Goal: Information Seeking & Learning: Learn about a topic

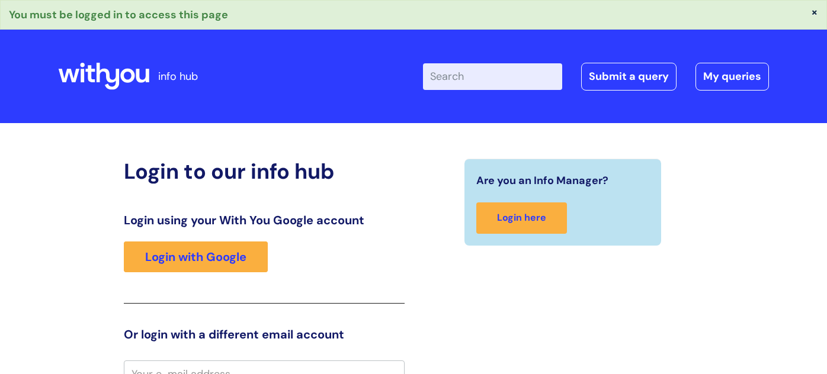
scroll to position [12, 0]
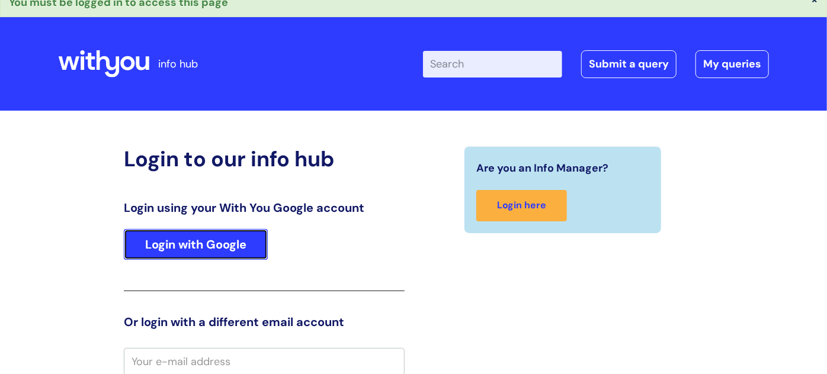
click at [201, 249] on link "Login with Google" at bounding box center [196, 244] width 144 height 31
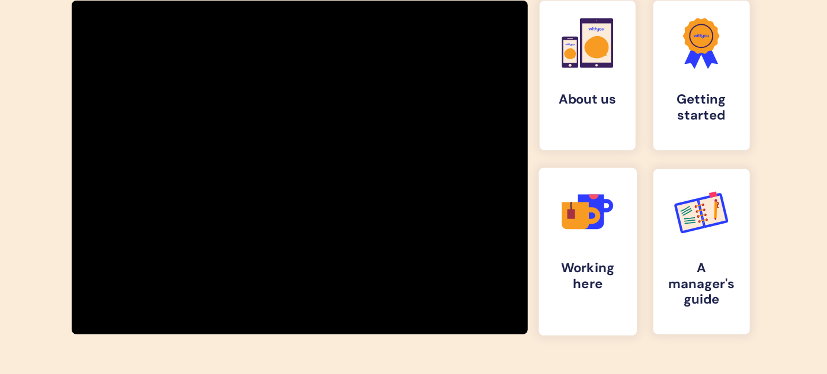
scroll to position [226, 0]
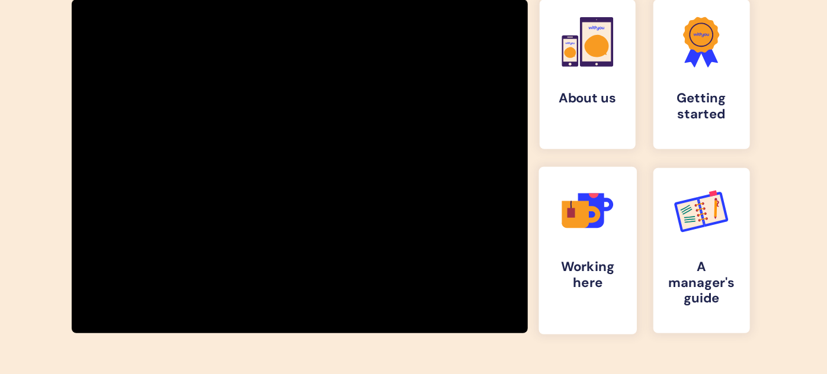
click at [571, 265] on h4 "Working here" at bounding box center [587, 275] width 78 height 32
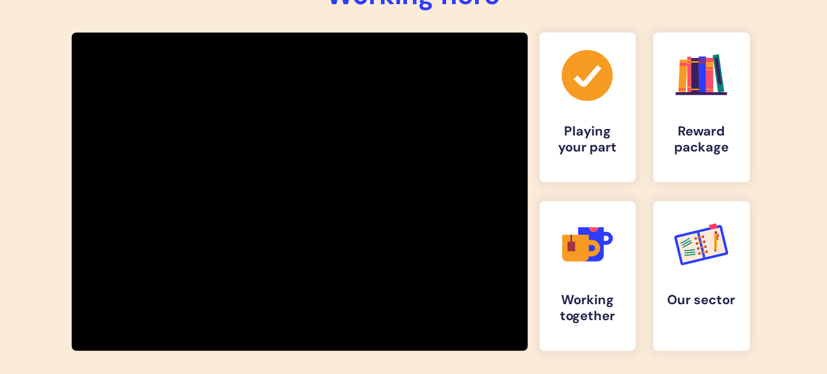
scroll to position [200, 0]
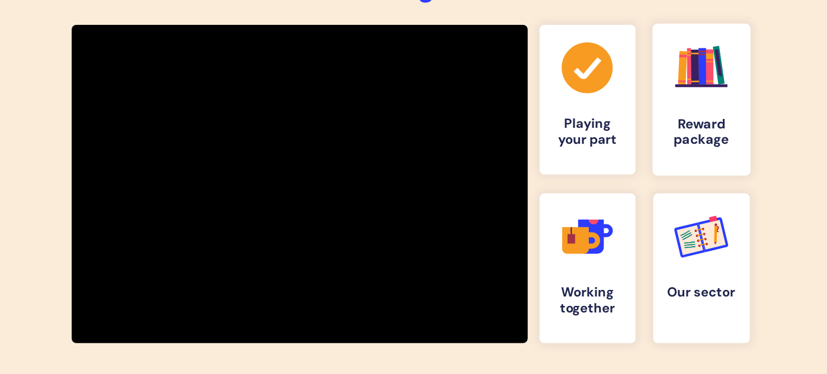
click at [707, 114] on link ".cls-1{fill:#f89b22;}.cls-1,.cls-2,.cls-3,.cls-4,.cls-5,.cls-6,.cls-7{stroke-wi…" at bounding box center [701, 100] width 98 height 152
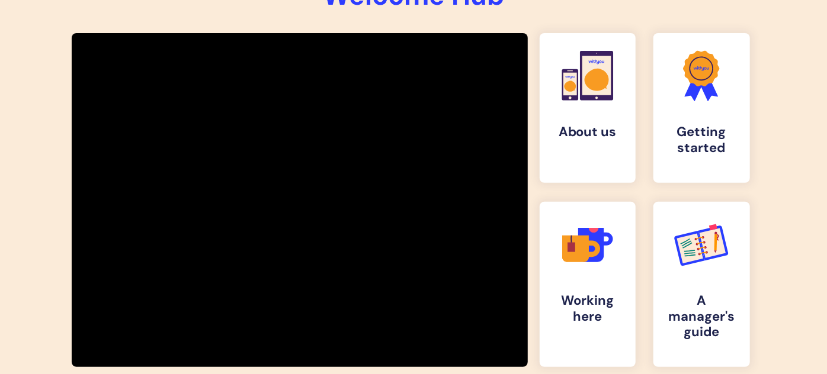
scroll to position [202, 0]
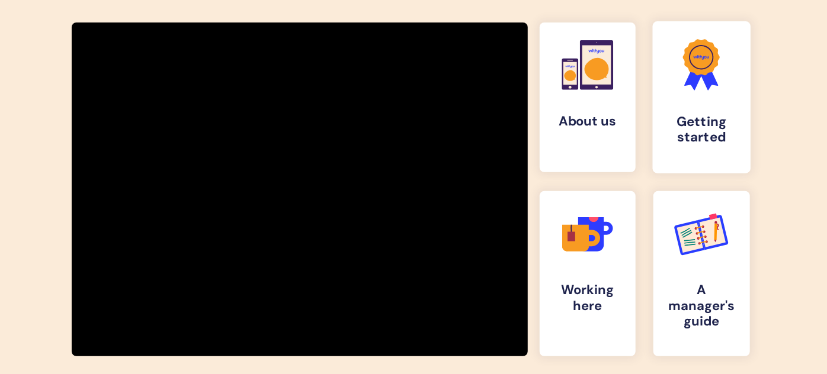
click at [693, 86] on icon at bounding box center [694, 77] width 20 height 25
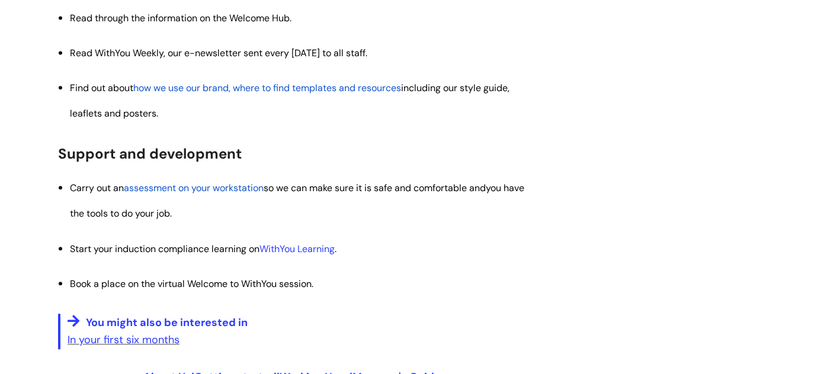
scroll to position [1361, 0]
click at [338, 85] on span "how we use our brand, where to find templates and resources" at bounding box center [267, 87] width 268 height 12
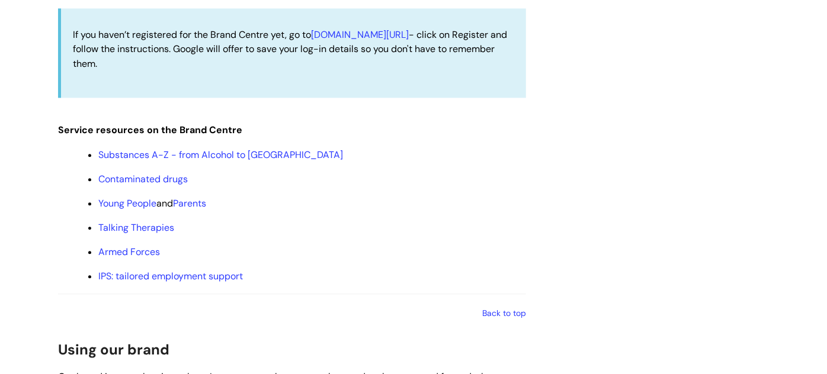
scroll to position [1452, 0]
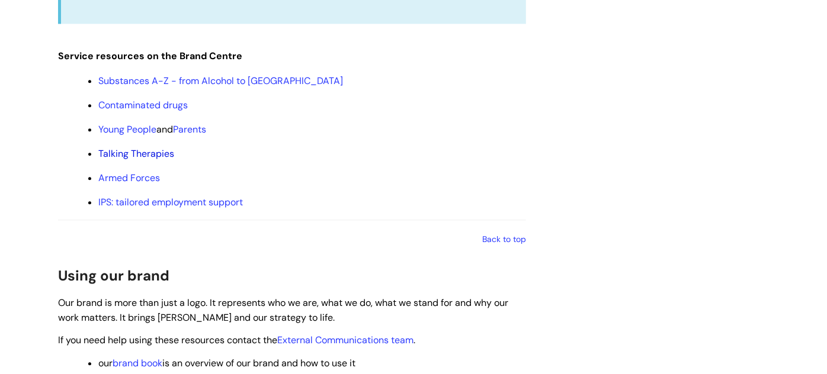
click at [132, 150] on link "Talking Therapies" at bounding box center [136, 153] width 76 height 12
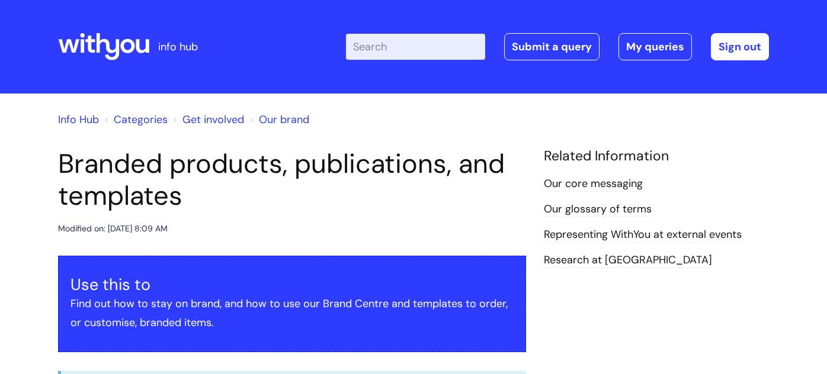
scroll to position [1452, 0]
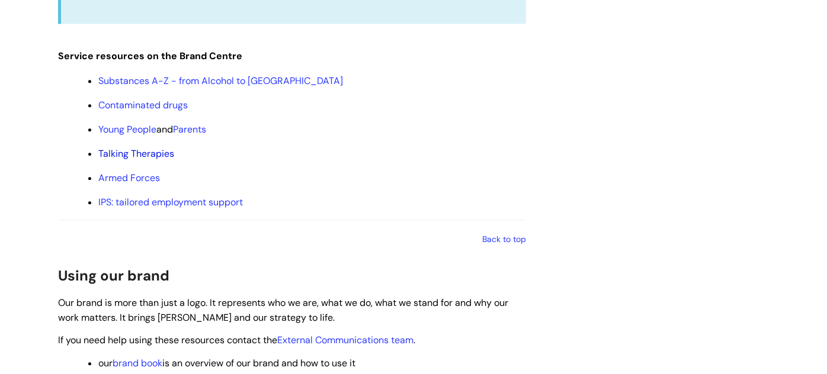
click at [123, 156] on link "Talking Therapies" at bounding box center [136, 153] width 76 height 12
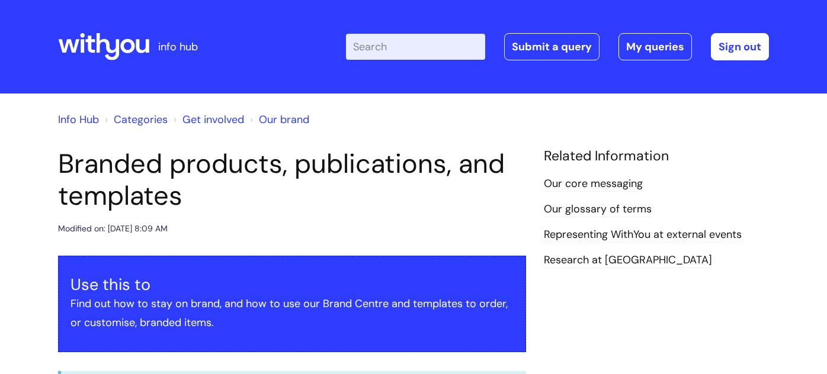
scroll to position [1452, 0]
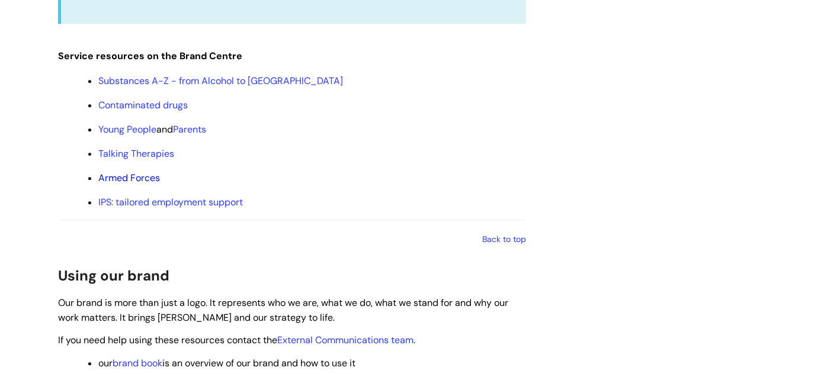
click at [131, 182] on link "Armed Forces" at bounding box center [129, 178] width 62 height 12
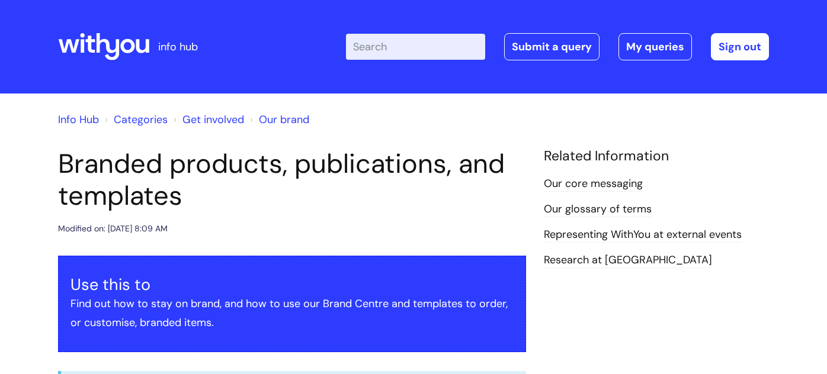
scroll to position [1452, 0]
